Goal: Task Accomplishment & Management: Complete application form

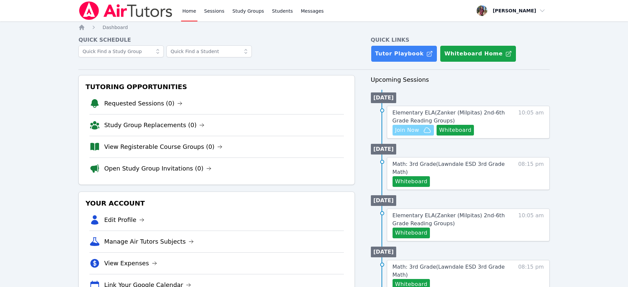
click at [418, 133] on span "Join Now" at bounding box center [407, 130] width 24 height 8
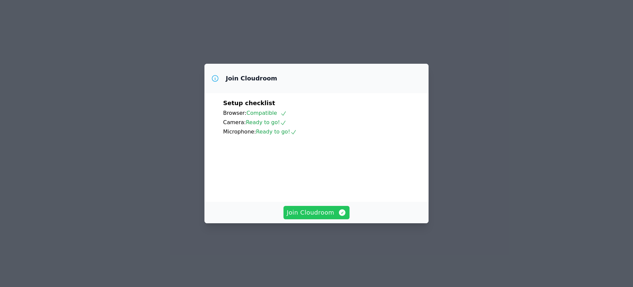
click at [343, 216] on icon "button" at bounding box center [342, 212] width 7 height 7
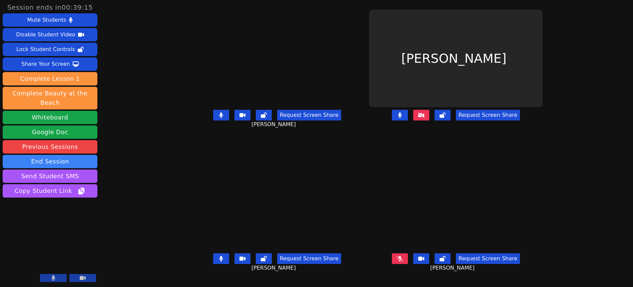
click at [403, 261] on icon at bounding box center [399, 258] width 7 height 5
click at [408, 263] on button at bounding box center [400, 258] width 16 height 11
click at [403, 261] on icon at bounding box center [399, 258] width 7 height 5
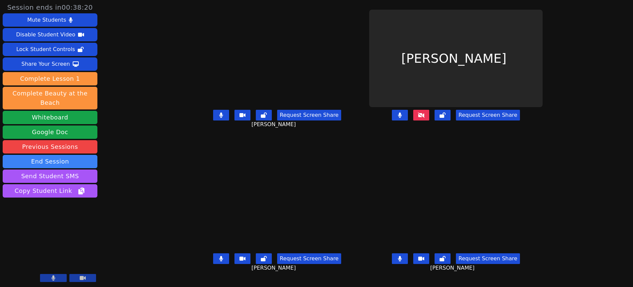
click at [429, 118] on button at bounding box center [421, 115] width 16 height 11
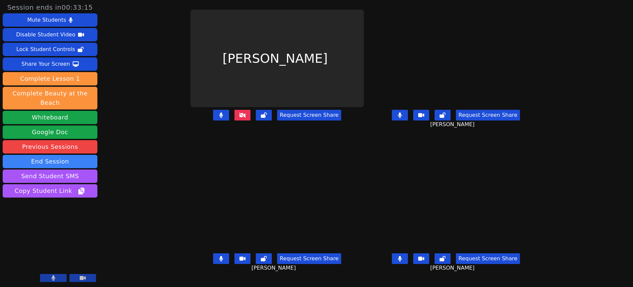
click at [239, 118] on icon at bounding box center [242, 114] width 7 height 5
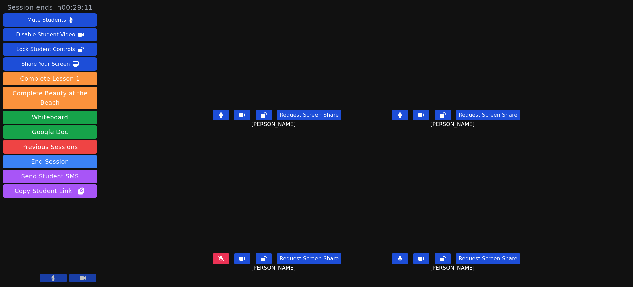
click at [408, 117] on button at bounding box center [400, 115] width 16 height 11
click at [402, 261] on icon at bounding box center [400, 258] width 4 height 5
click at [403, 261] on icon at bounding box center [399, 258] width 7 height 5
click at [403, 118] on icon at bounding box center [399, 114] width 7 height 5
click at [218, 261] on icon at bounding box center [221, 258] width 7 height 5
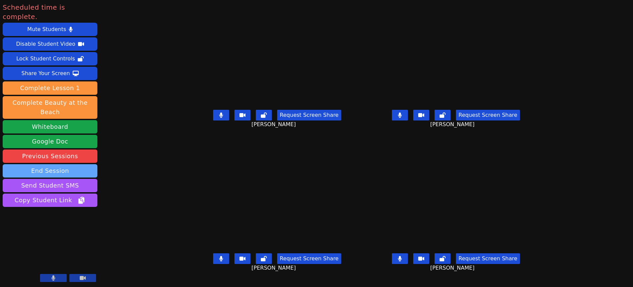
click at [64, 164] on button "End Session" at bounding box center [50, 170] width 95 height 13
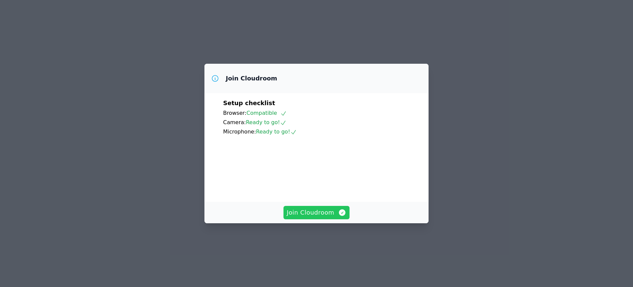
click at [322, 217] on span "Join Cloudroom" at bounding box center [317, 212] width 60 height 9
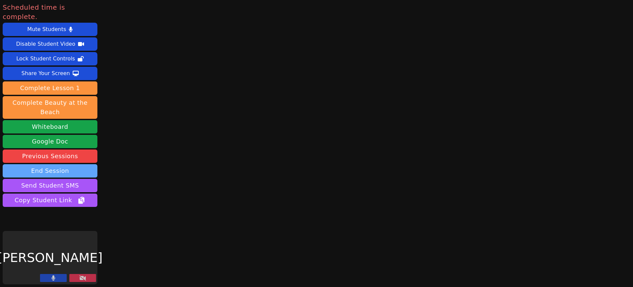
click at [75, 164] on button "End Session" at bounding box center [50, 170] width 95 height 13
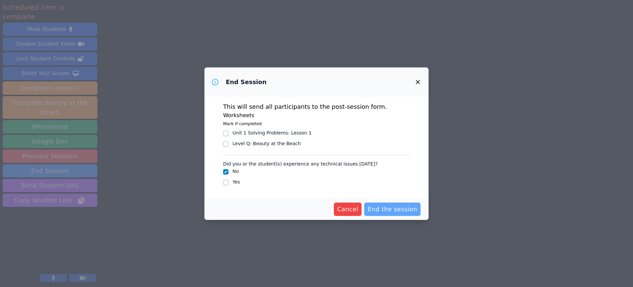
click at [389, 211] on span "End the session" at bounding box center [392, 208] width 50 height 9
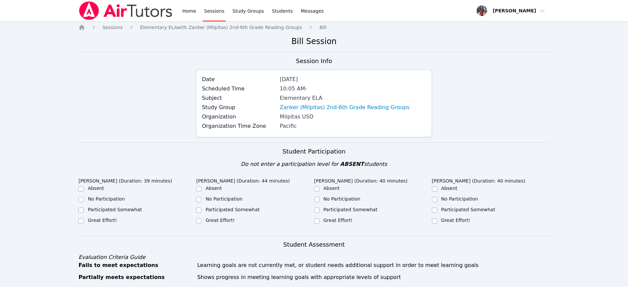
click at [295, 213] on div "Participated Somewhat" at bounding box center [255, 210] width 118 height 8
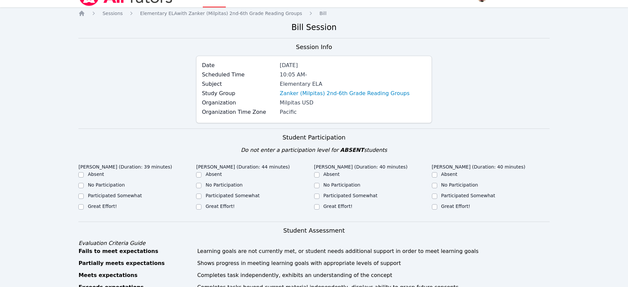
scroll to position [27, 0]
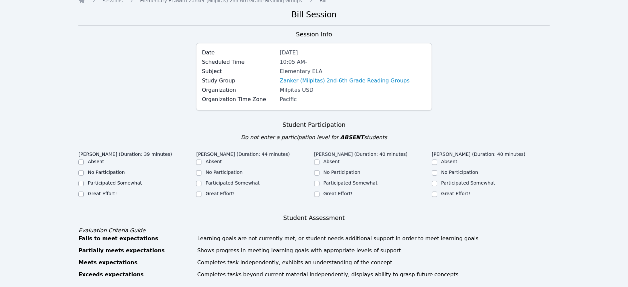
click at [100, 192] on label "Great Effort!" at bounding box center [102, 193] width 29 height 5
click at [84, 192] on input "Great Effort!" at bounding box center [80, 193] width 5 height 5
checkbox input "true"
click at [224, 192] on label "Great Effort!" at bounding box center [219, 193] width 29 height 5
click at [201, 192] on input "Great Effort!" at bounding box center [198, 193] width 5 height 5
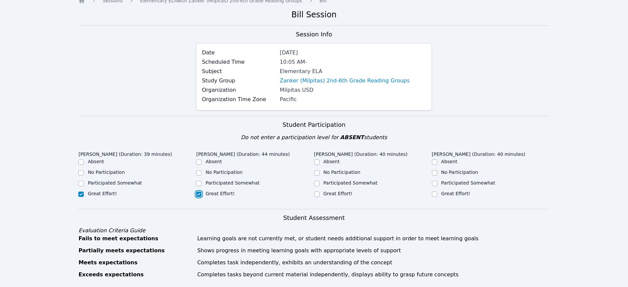
checkbox input "true"
click at [326, 191] on label "Great Effort!" at bounding box center [337, 193] width 29 height 5
click at [319, 191] on input "Great Effort!" at bounding box center [316, 193] width 5 height 5
click at [326, 191] on label "Great Effort!" at bounding box center [337, 193] width 29 height 5
click at [319, 191] on input "Great Effort!" at bounding box center [316, 193] width 5 height 5
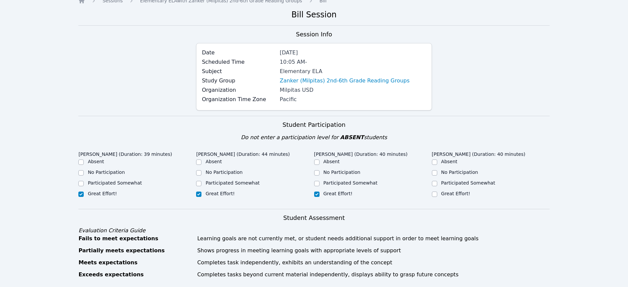
checkbox input "true"
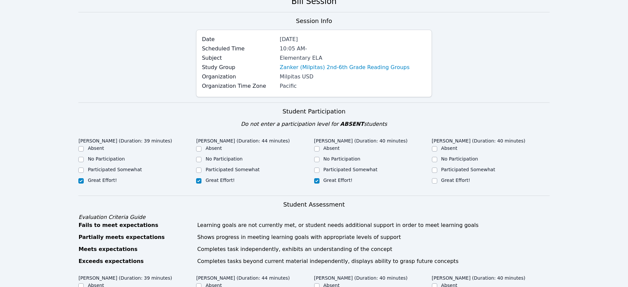
click at [450, 180] on label "Great Effort!" at bounding box center [455, 179] width 29 height 5
click at [437, 180] on input "Great Effort!" at bounding box center [434, 180] width 5 height 5
checkbox input "true"
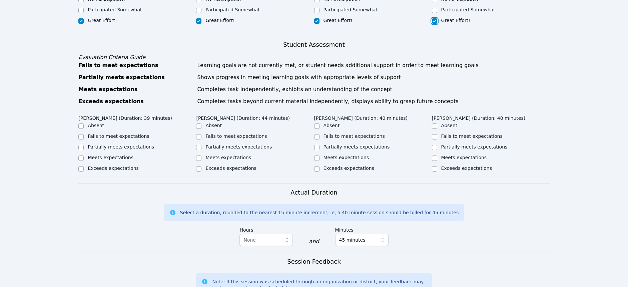
scroll to position [200, 0]
click at [456, 157] on label "Meets expectations" at bounding box center [464, 156] width 46 height 5
click at [437, 157] on input "Meets expectations" at bounding box center [434, 157] width 5 height 5
click at [456, 157] on label "Meets expectations" at bounding box center [464, 156] width 46 height 5
click at [437, 157] on input "Meets expectations" at bounding box center [434, 157] width 5 height 5
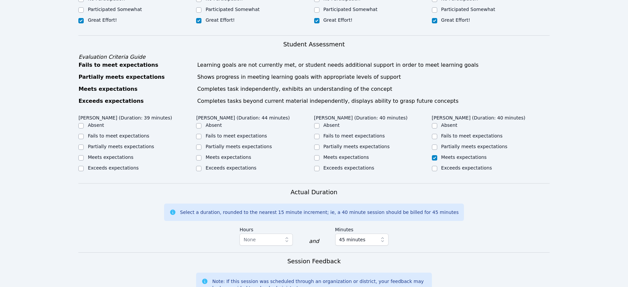
checkbox input "true"
click at [336, 157] on label "Meets expectations" at bounding box center [346, 156] width 46 height 5
click at [319, 157] on input "Meets expectations" at bounding box center [316, 157] width 5 height 5
checkbox input "true"
click at [227, 156] on label "Meets expectations" at bounding box center [228, 156] width 46 height 5
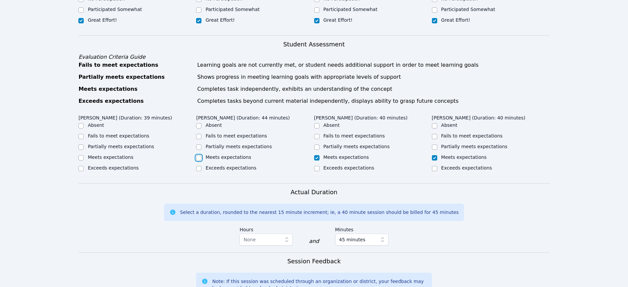
click at [201, 156] on input "Meets expectations" at bounding box center [198, 157] width 5 height 5
checkbox input "true"
click at [120, 161] on div "Meets expectations" at bounding box center [137, 158] width 118 height 8
click at [121, 157] on label "Meets expectations" at bounding box center [111, 156] width 46 height 5
click at [84, 157] on input "Meets expectations" at bounding box center [80, 157] width 5 height 5
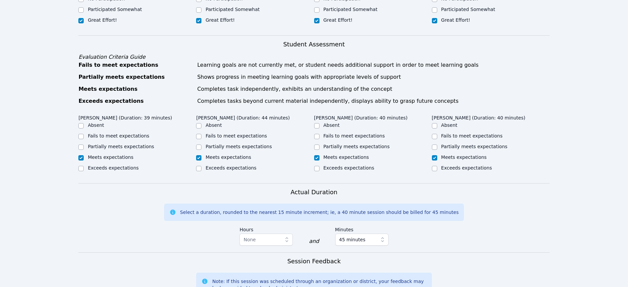
click at [121, 157] on label "Meets expectations" at bounding box center [111, 156] width 46 height 5
click at [84, 157] on input "Meets expectations" at bounding box center [80, 157] width 5 height 5
checkbox input "true"
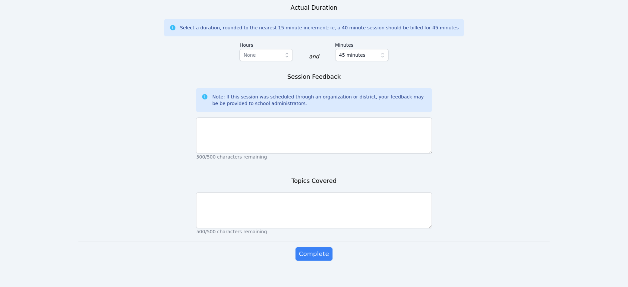
scroll to position [387, 0]
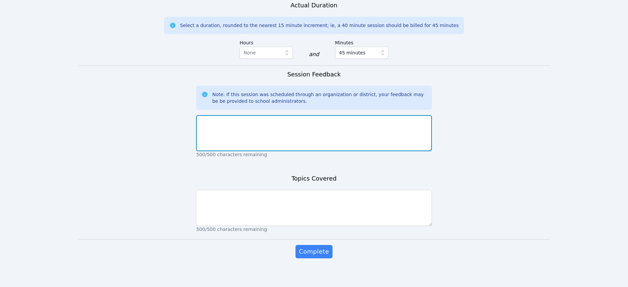
click at [229, 145] on textarea at bounding box center [313, 133] width 235 height 36
type textarea "Students did an excellent job working. They also did a good job asking question…"
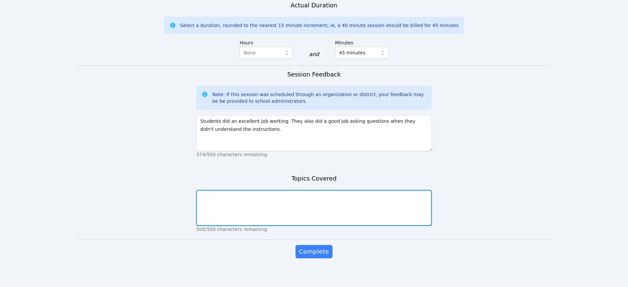
click at [267, 193] on textarea at bounding box center [313, 208] width 235 height 36
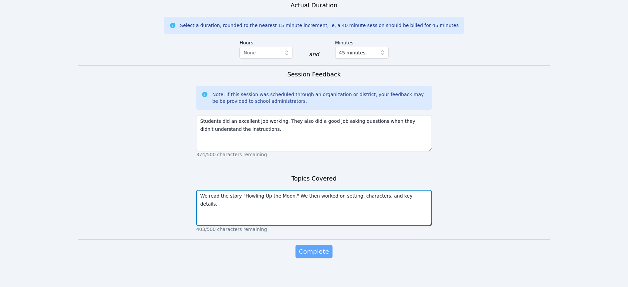
type textarea "We read the story "Howling Up the Moon." We then worked on setting, characters,…"
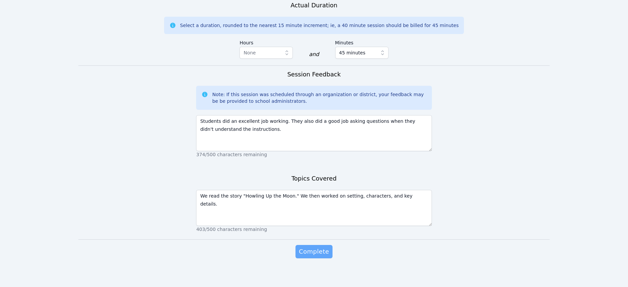
click at [313, 249] on span "Complete" at bounding box center [314, 251] width 30 height 9
